Goal: Browse casually

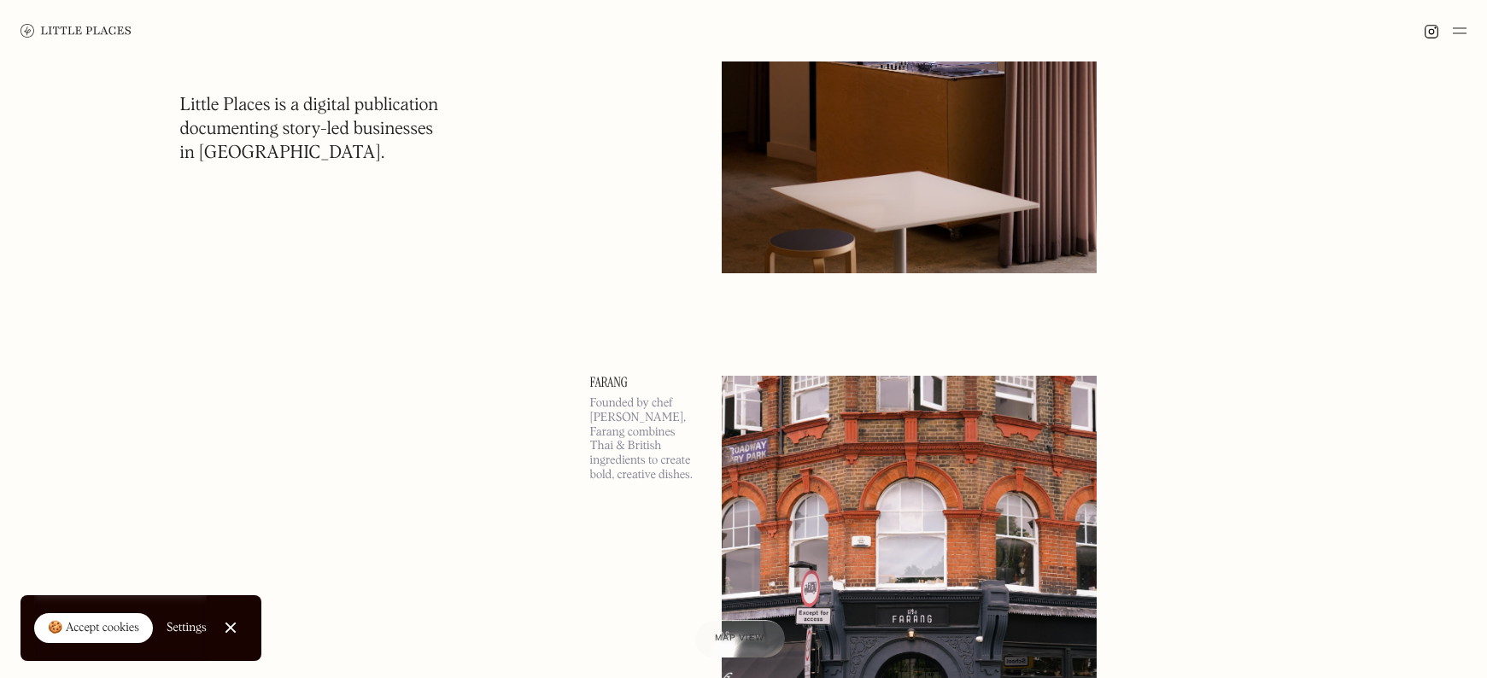
scroll to position [3042, 0]
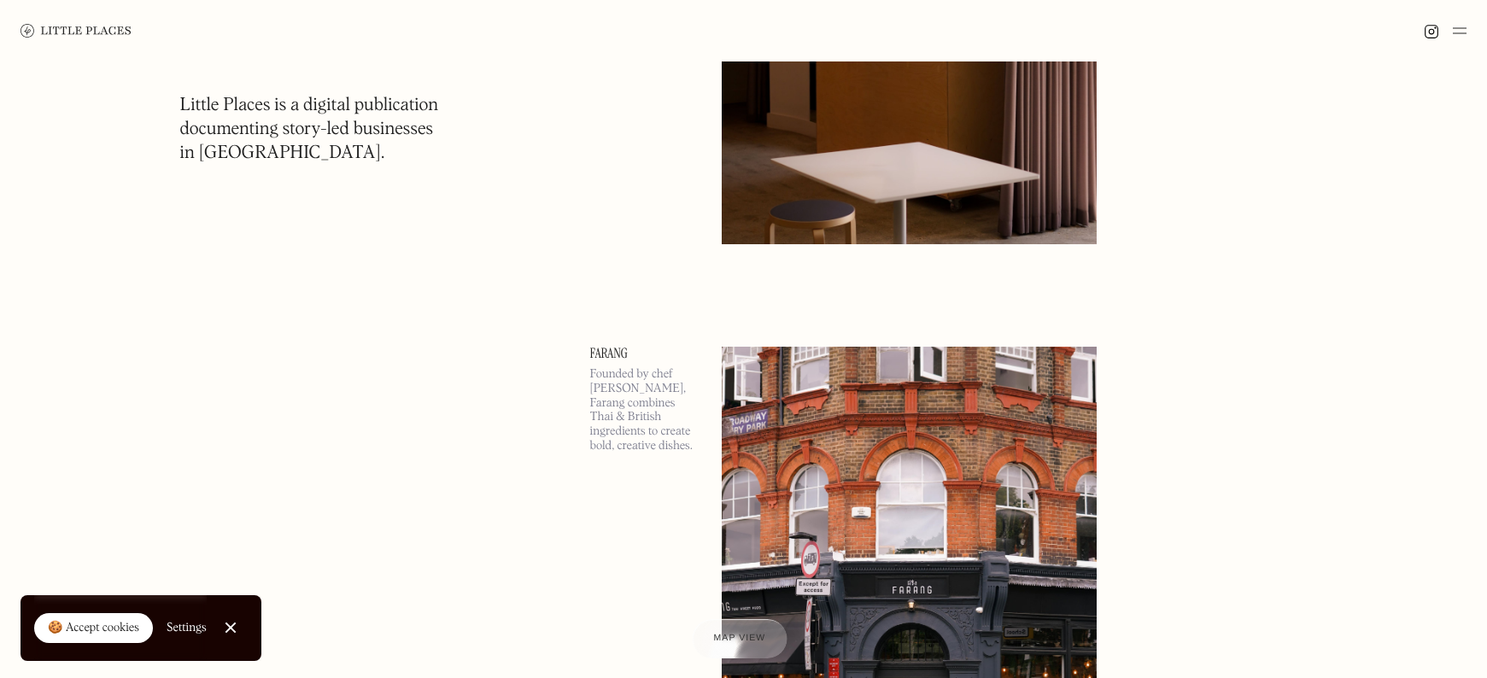
click at [721, 641] on span "Map view" at bounding box center [740, 639] width 52 height 10
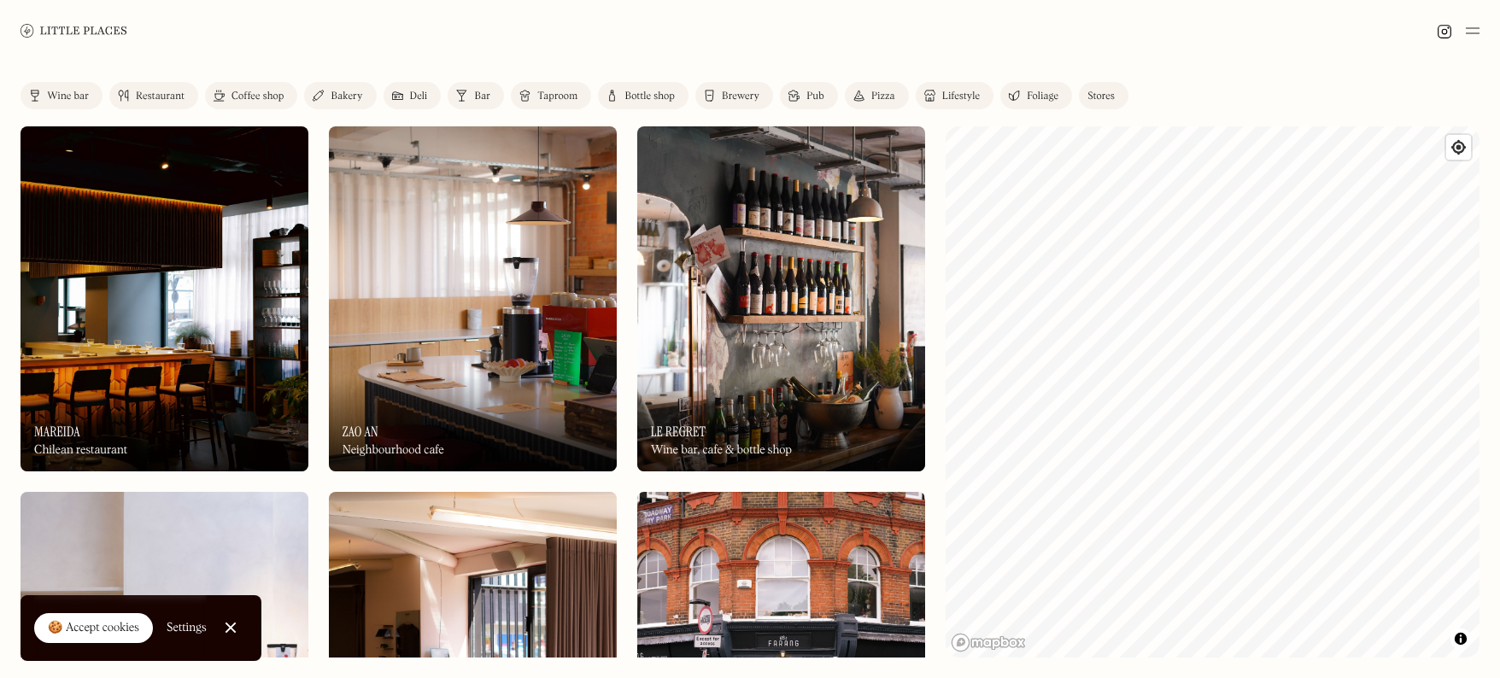
click at [48, 19] on link at bounding box center [73, 30] width 107 height 61
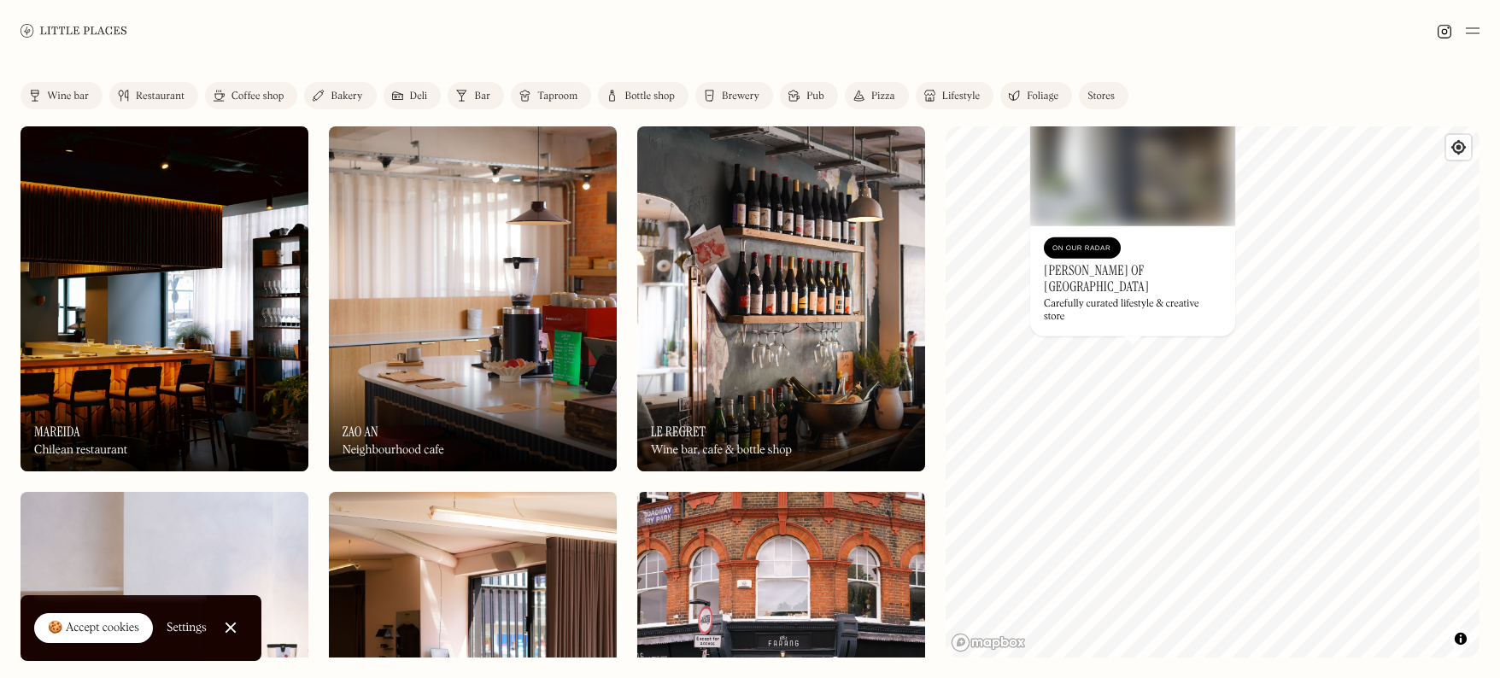
click at [827, 208] on img at bounding box center [781, 298] width 288 height 345
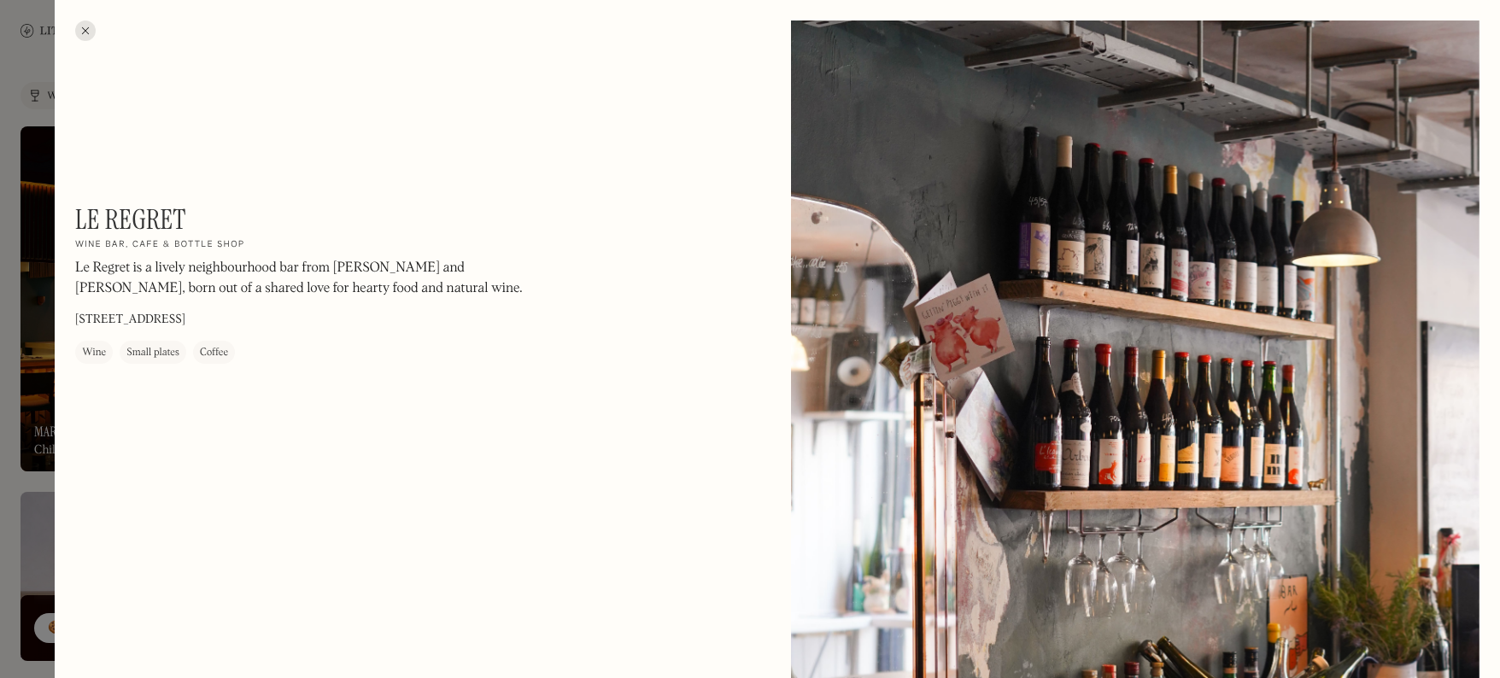
click at [85, 32] on div at bounding box center [85, 30] width 20 height 20
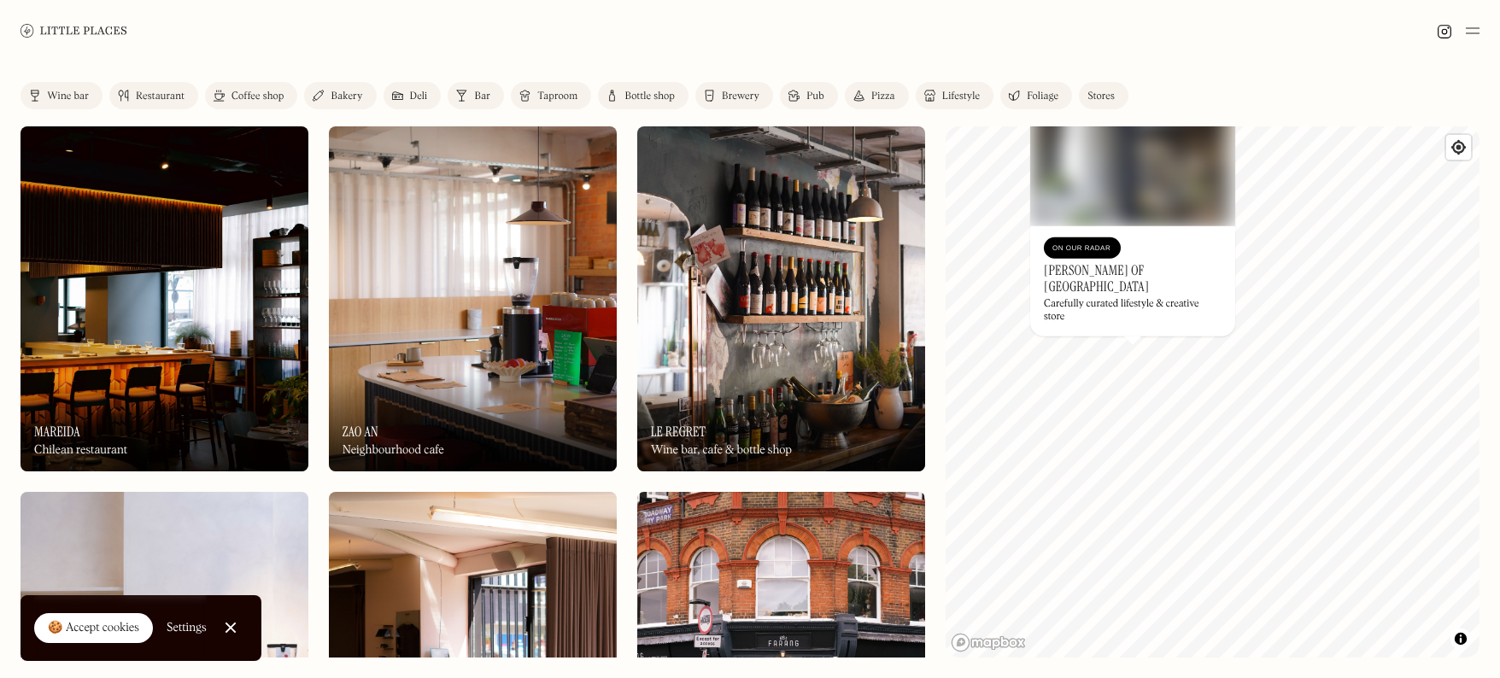
click at [65, 33] on img at bounding box center [73, 30] width 107 height 13
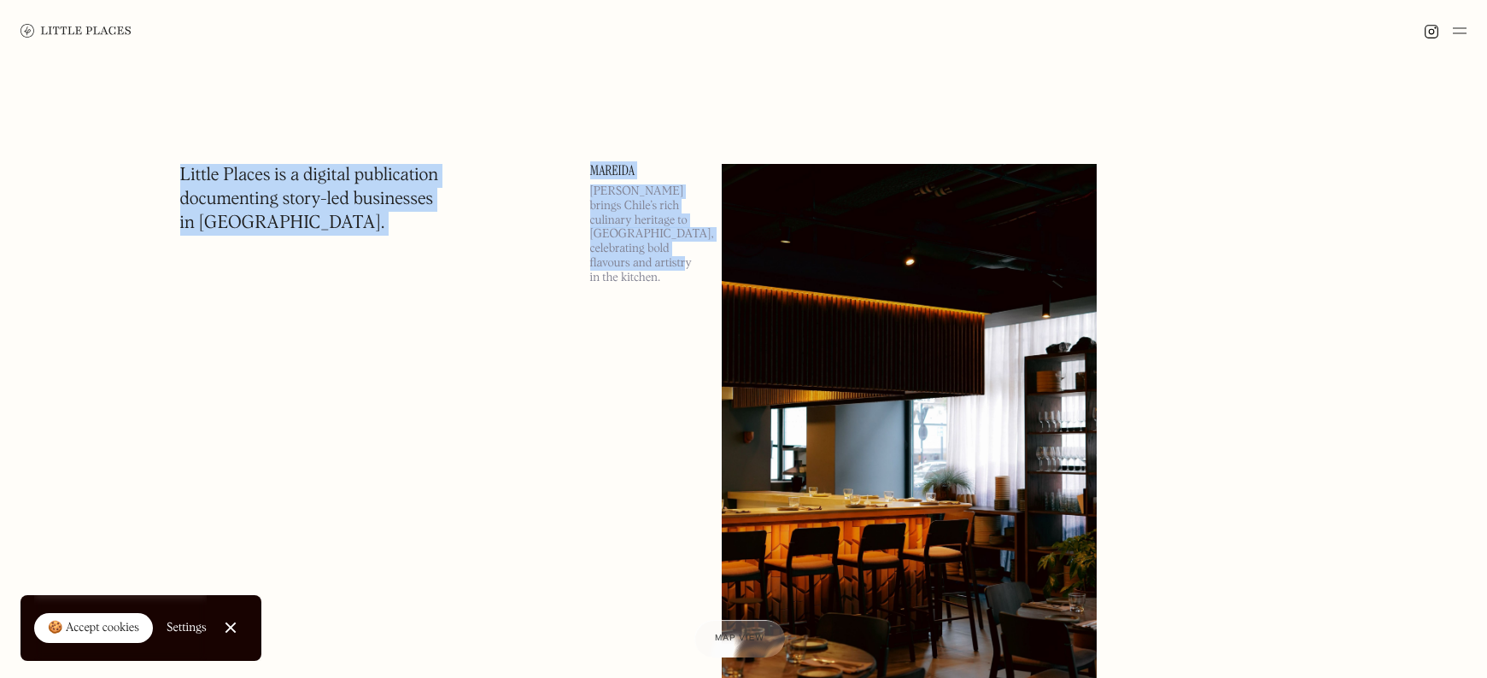
drag, startPoint x: 180, startPoint y: 167, endPoint x: 514, endPoint y: 372, distance: 391.8
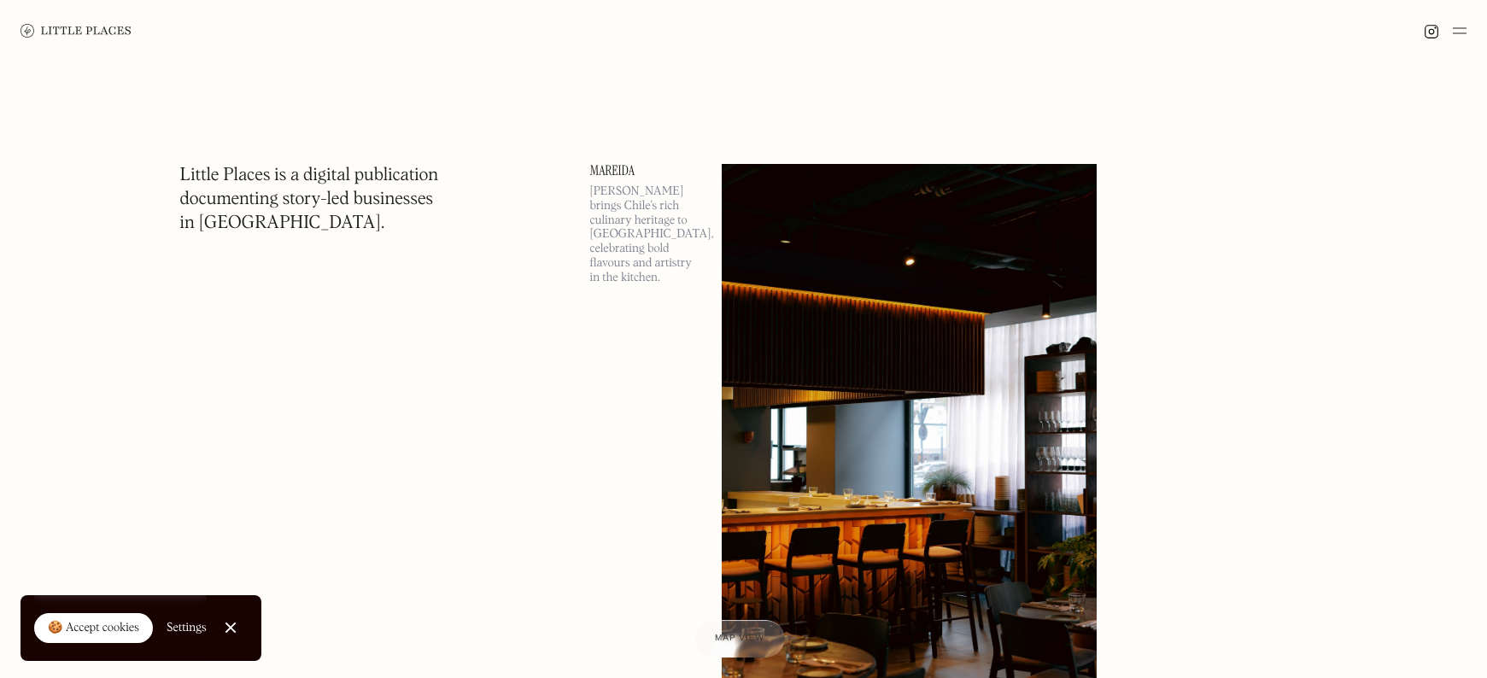
click at [186, 620] on link "Settings" at bounding box center [187, 628] width 40 height 38
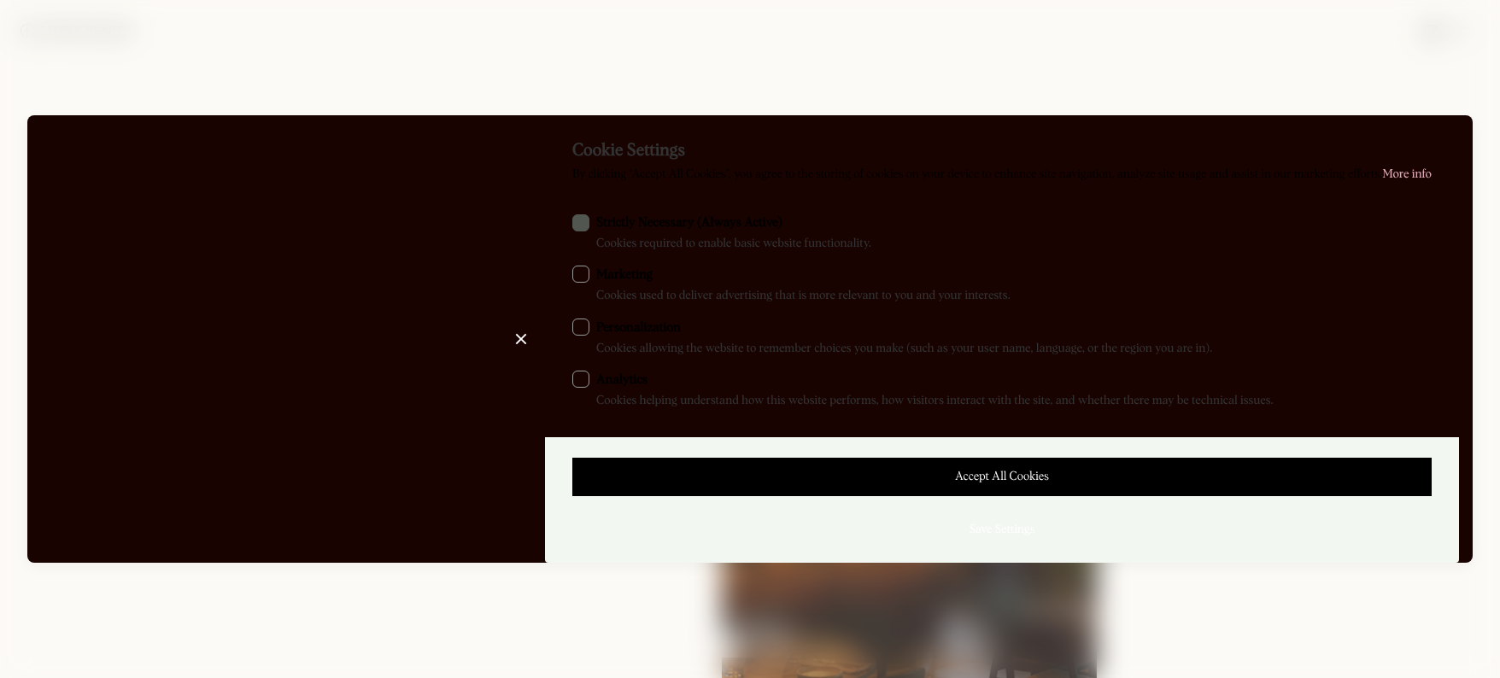
click at [576, 225] on div "ck-form" at bounding box center [580, 222] width 17 height 17
click at [509, 342] on link "Close Cookie Preference Manager" at bounding box center [521, 339] width 34 height 34
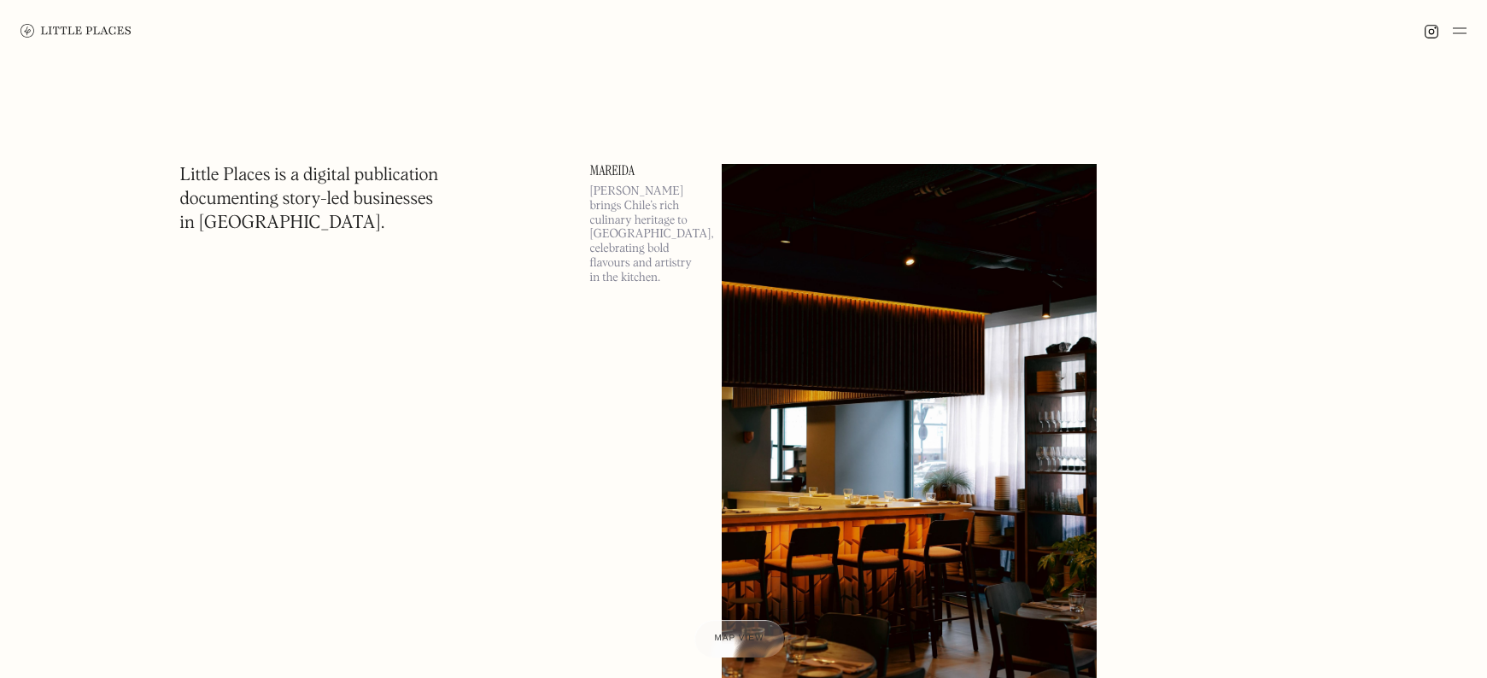
click at [1457, 30] on img at bounding box center [1460, 30] width 14 height 20
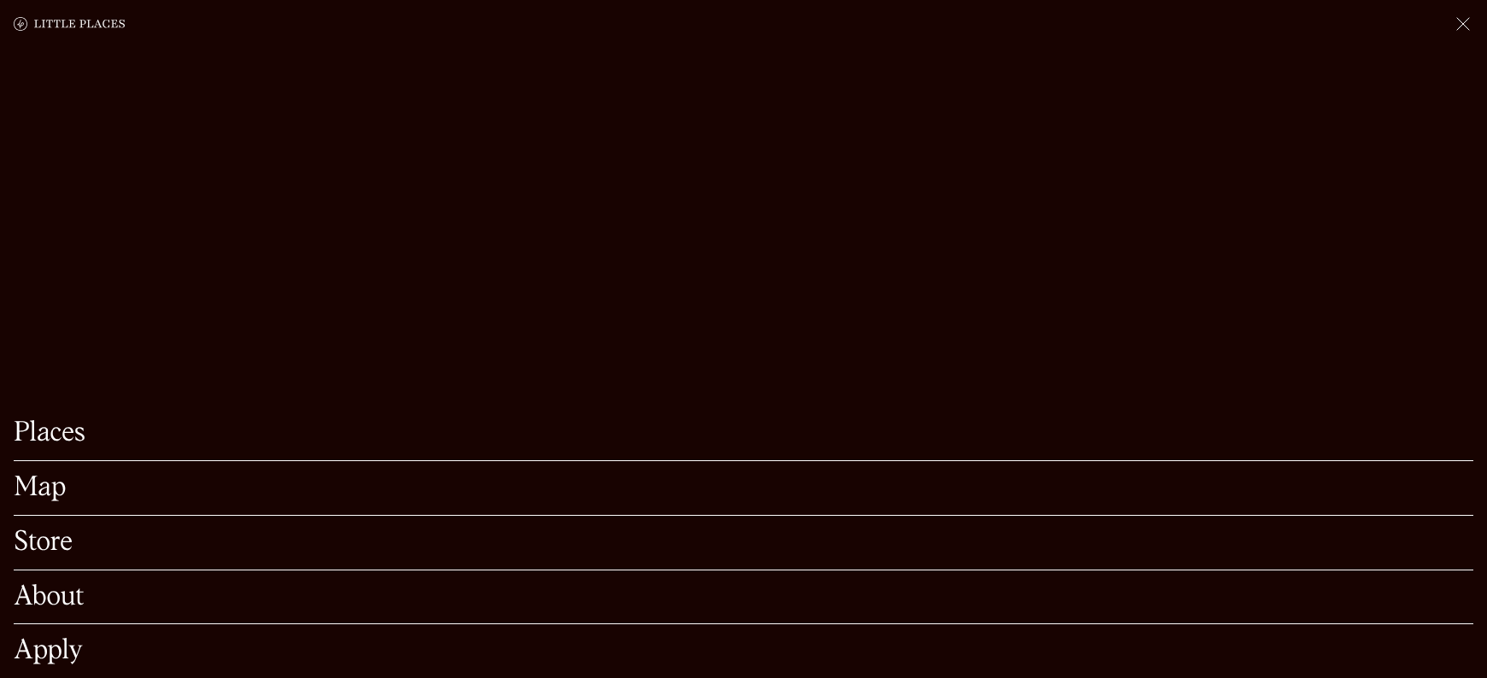
scroll to position [138, 0]
click at [38, 530] on link "Store" at bounding box center [744, 543] width 1460 height 26
click at [36, 584] on link "About" at bounding box center [744, 597] width 1460 height 26
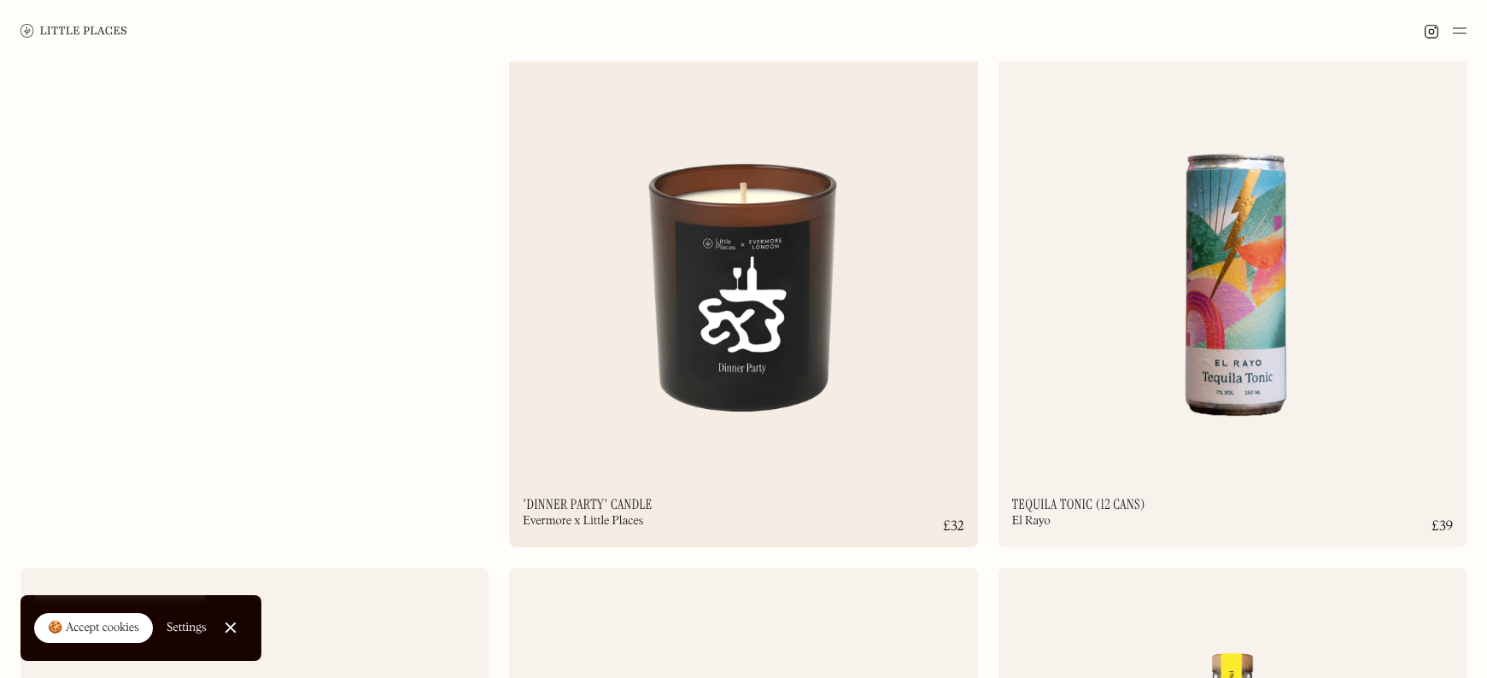
click at [755, 446] on img at bounding box center [743, 206] width 468 height 507
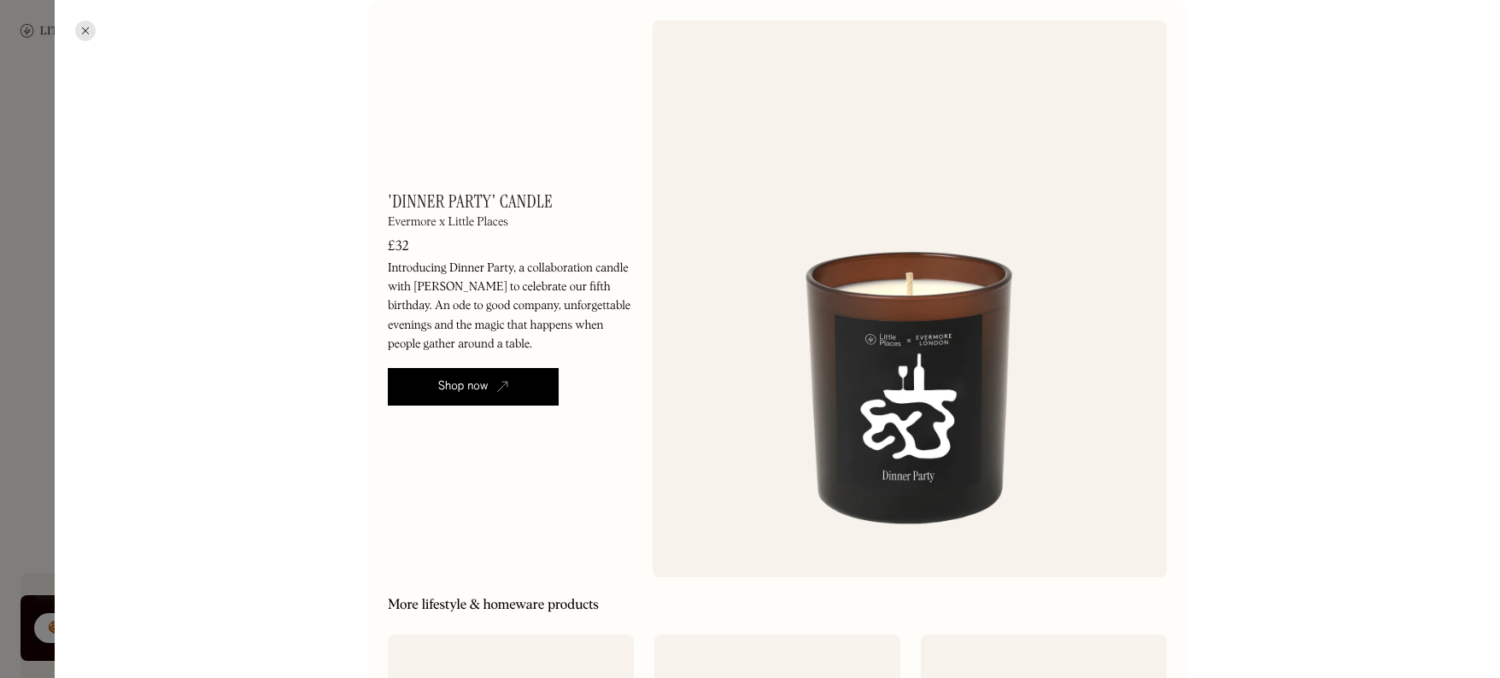
click at [521, 379] on link "Shop now" at bounding box center [473, 387] width 171 height 38
click at [79, 24] on div at bounding box center [85, 30] width 20 height 20
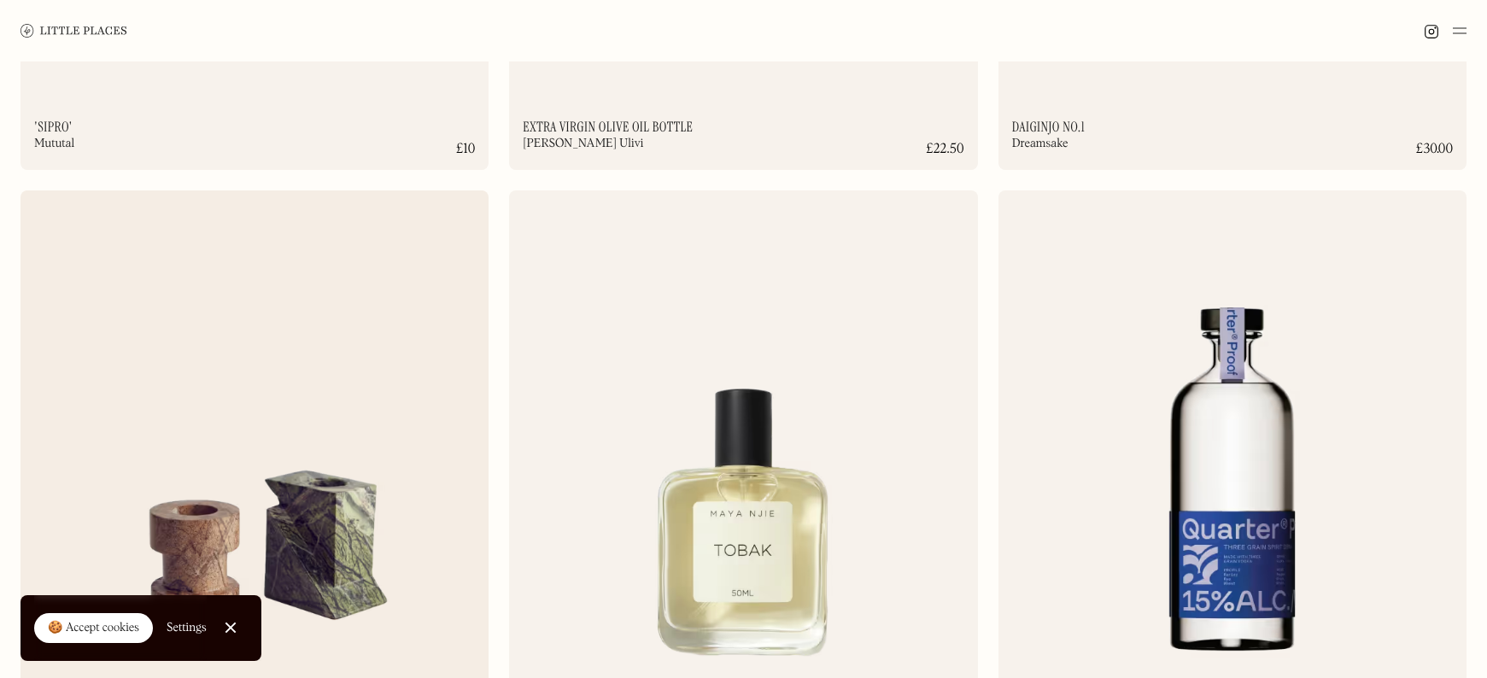
scroll to position [1507, 0]
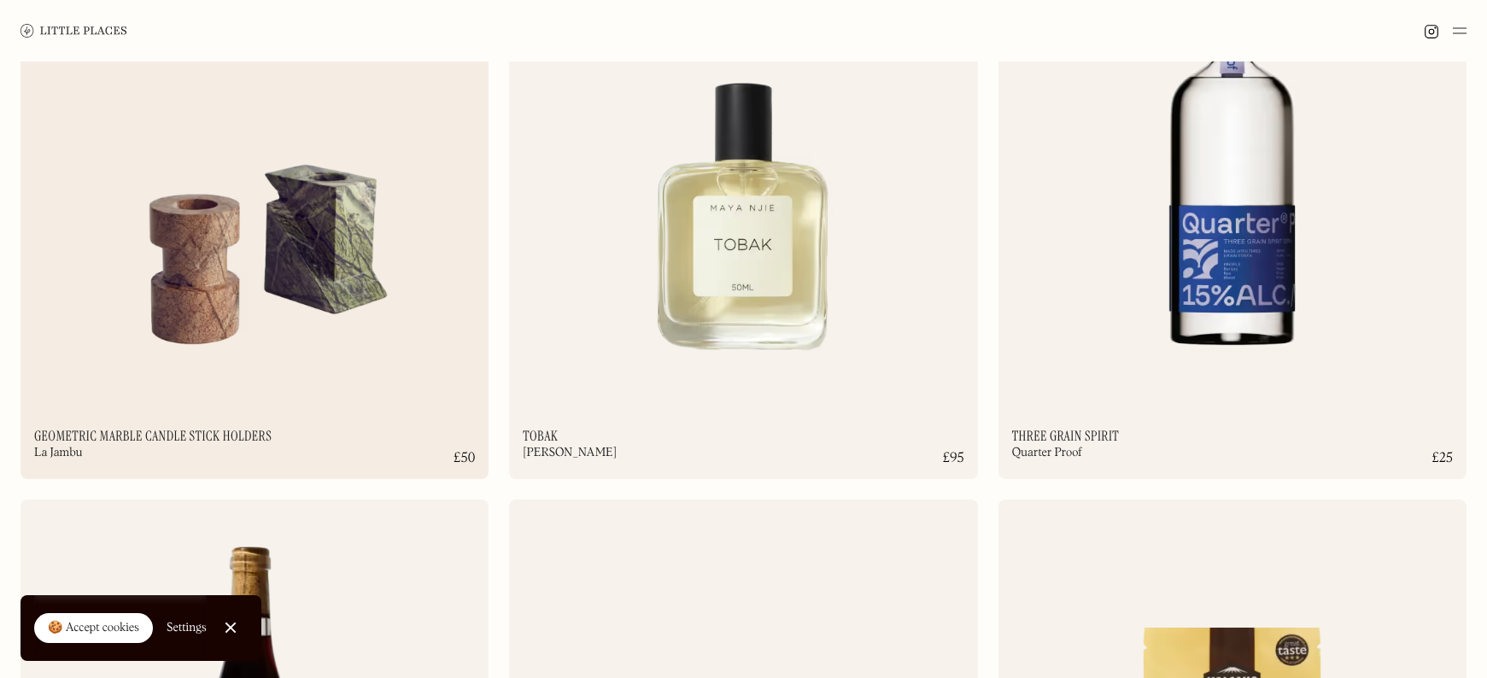
click at [336, 244] on img at bounding box center [254, 138] width 468 height 507
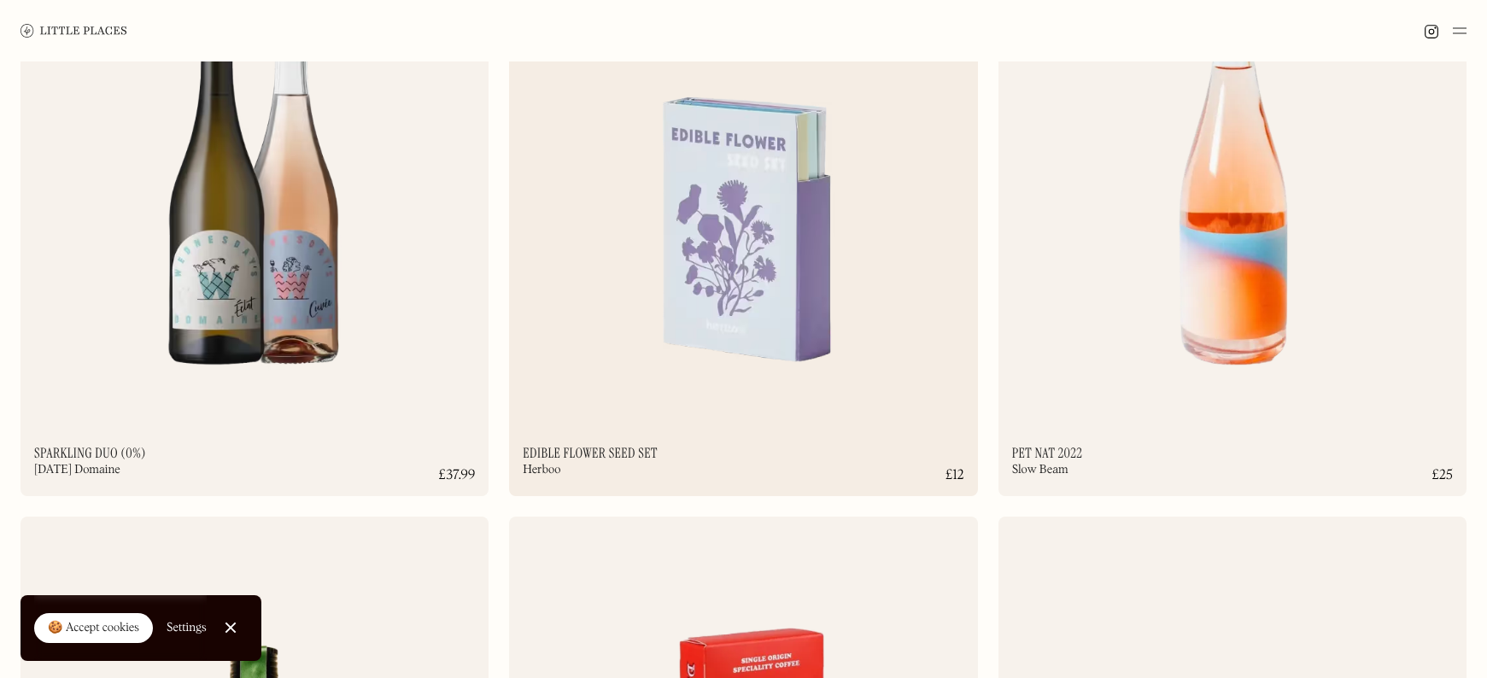
scroll to position [4713, 0]
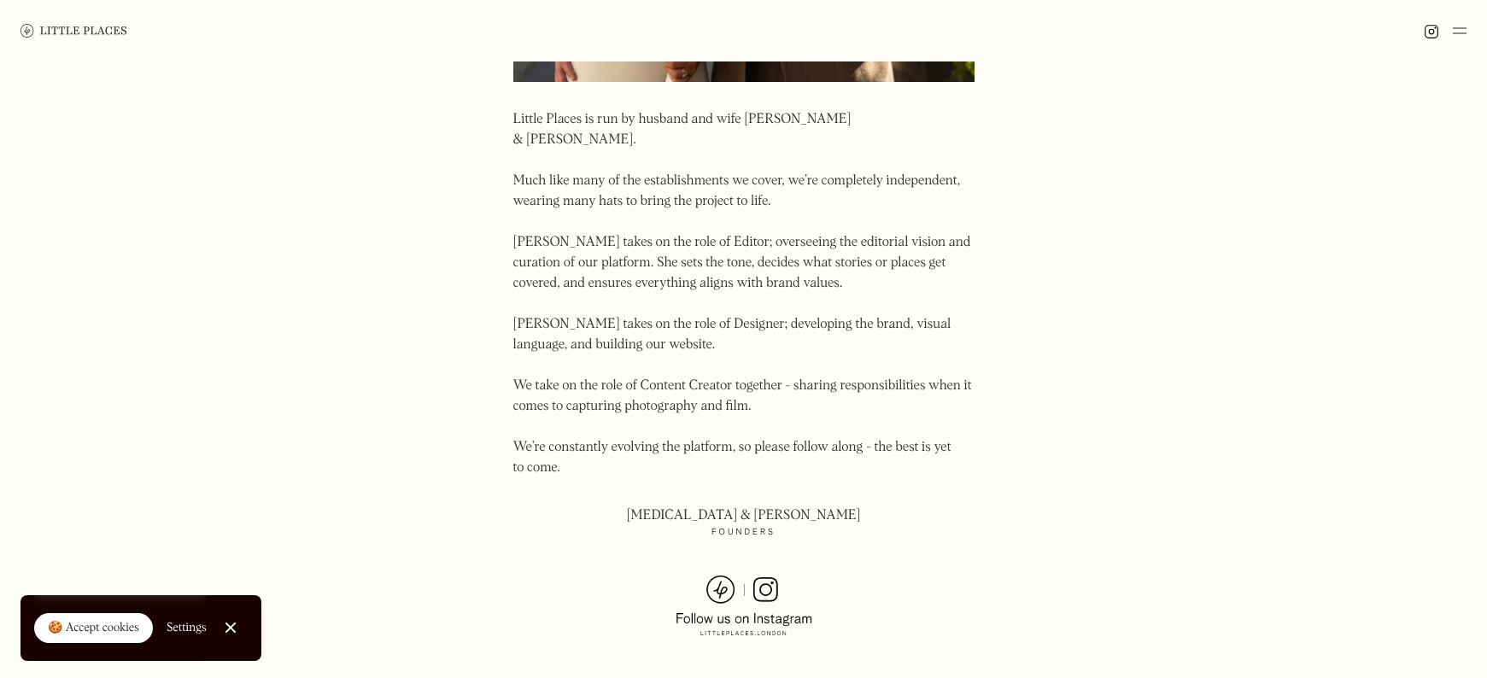
scroll to position [1214, 0]
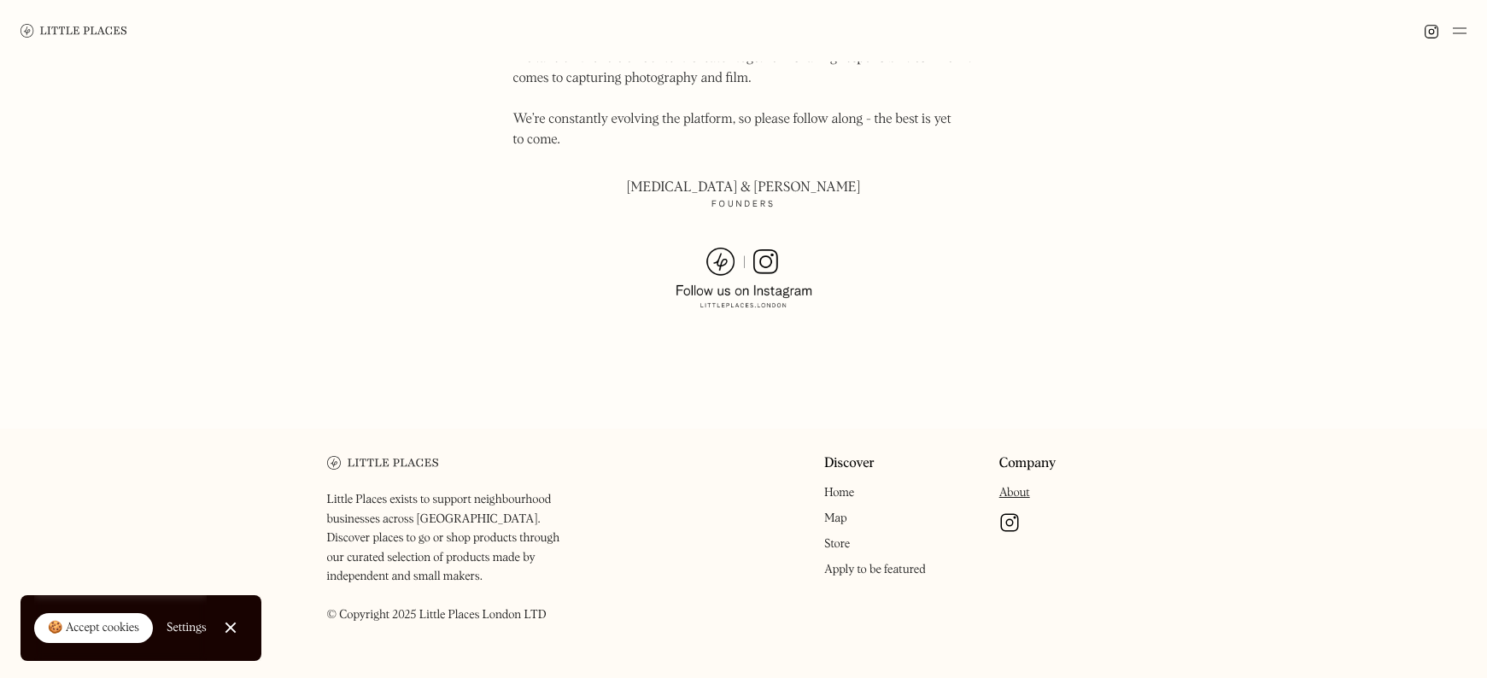
click at [767, 248] on img at bounding box center [744, 278] width 137 height 61
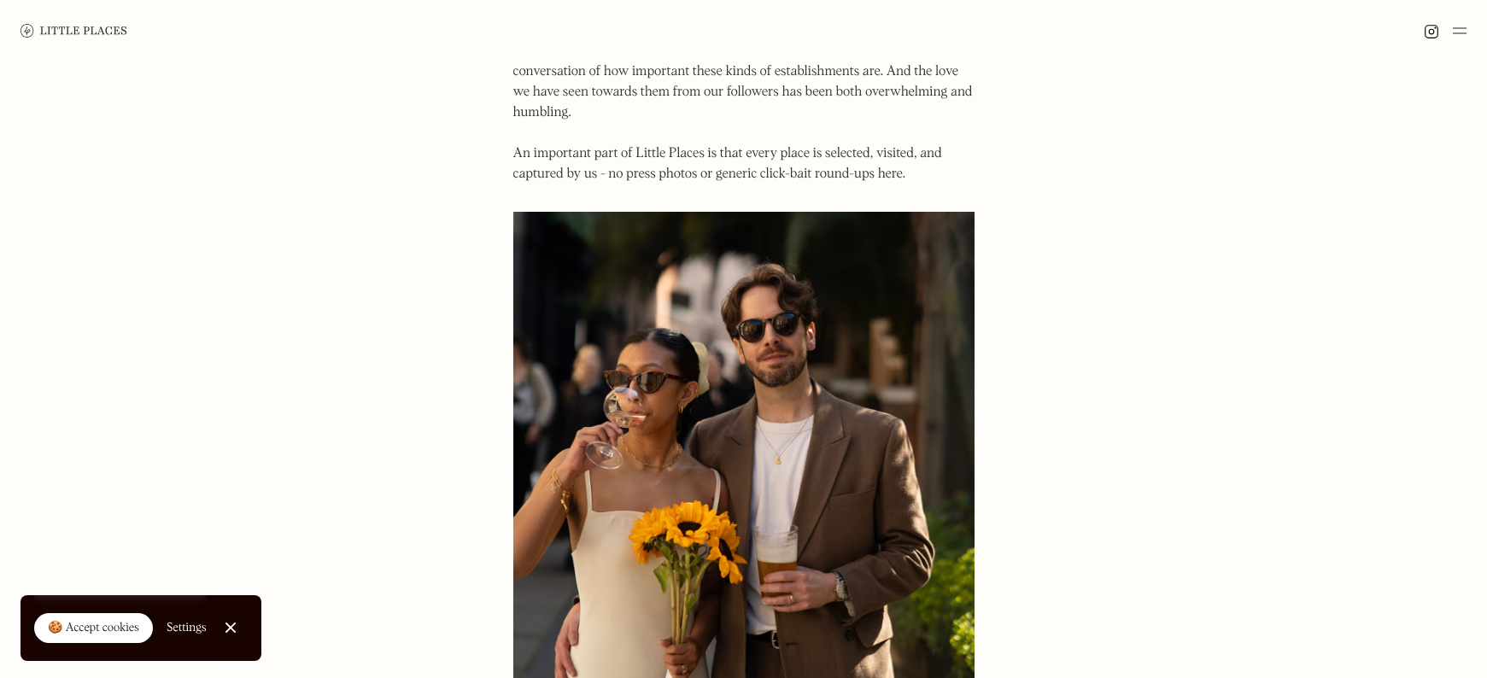
scroll to position [0, 0]
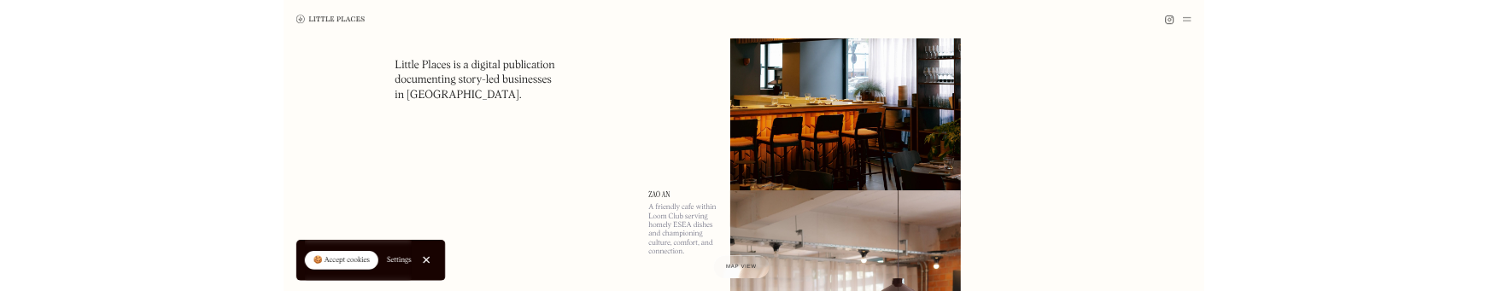
scroll to position [543, 0]
